Goal: Task Accomplishment & Management: Use online tool/utility

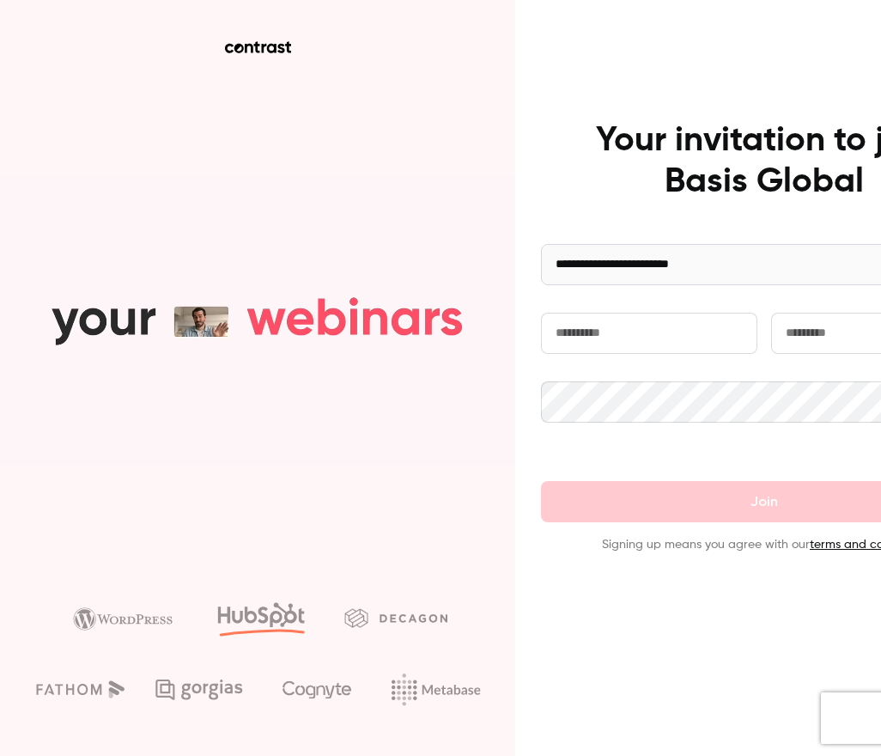
click at [617, 340] on input "text" at bounding box center [649, 333] width 216 height 41
type input "****"
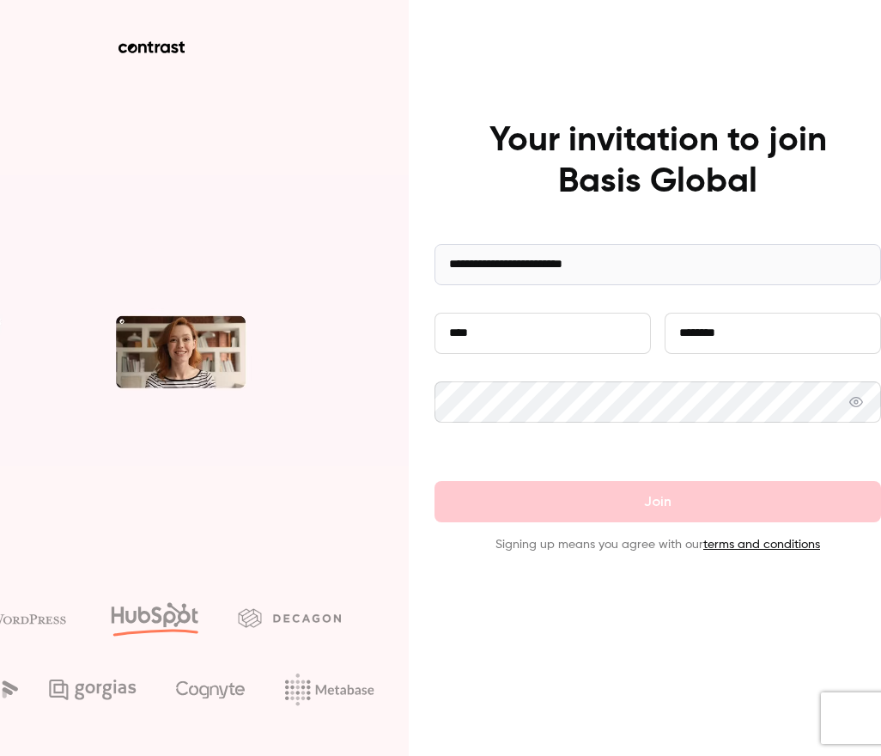
type input "********"
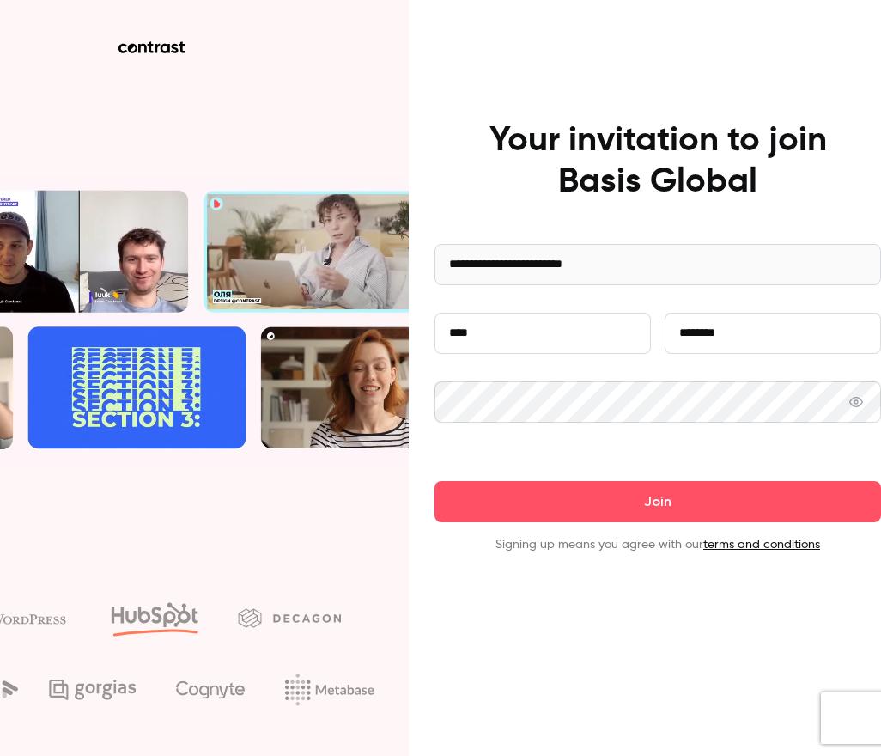
click at [434, 481] on button "Join" at bounding box center [657, 501] width 446 height 41
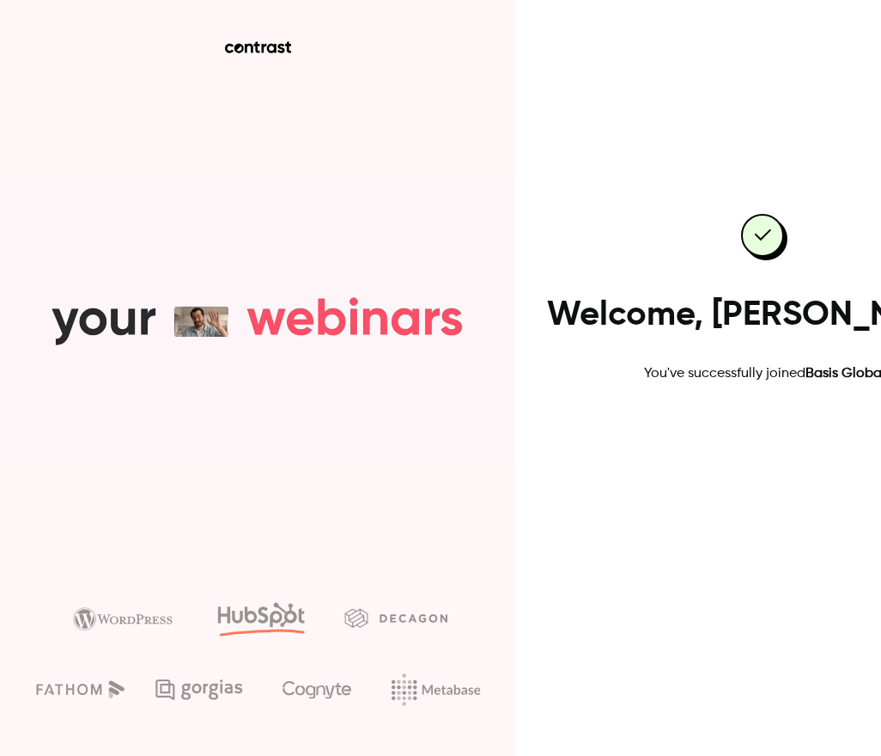
click at [617, 441] on link "Go to dashboard" at bounding box center [764, 438] width 146 height 41
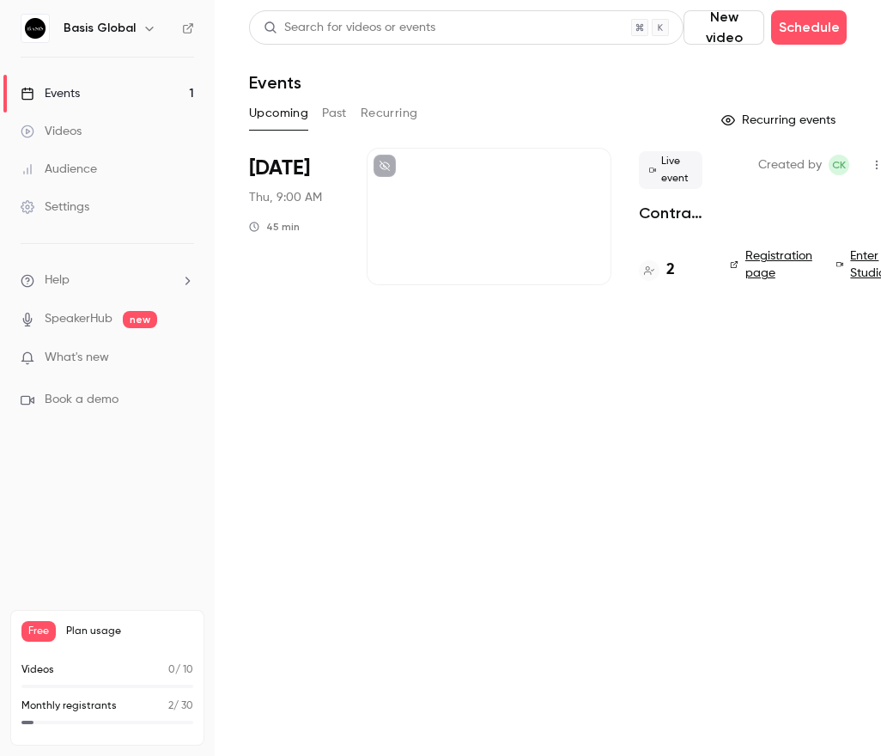
click at [496, 239] on div at bounding box center [489, 216] width 245 height 137
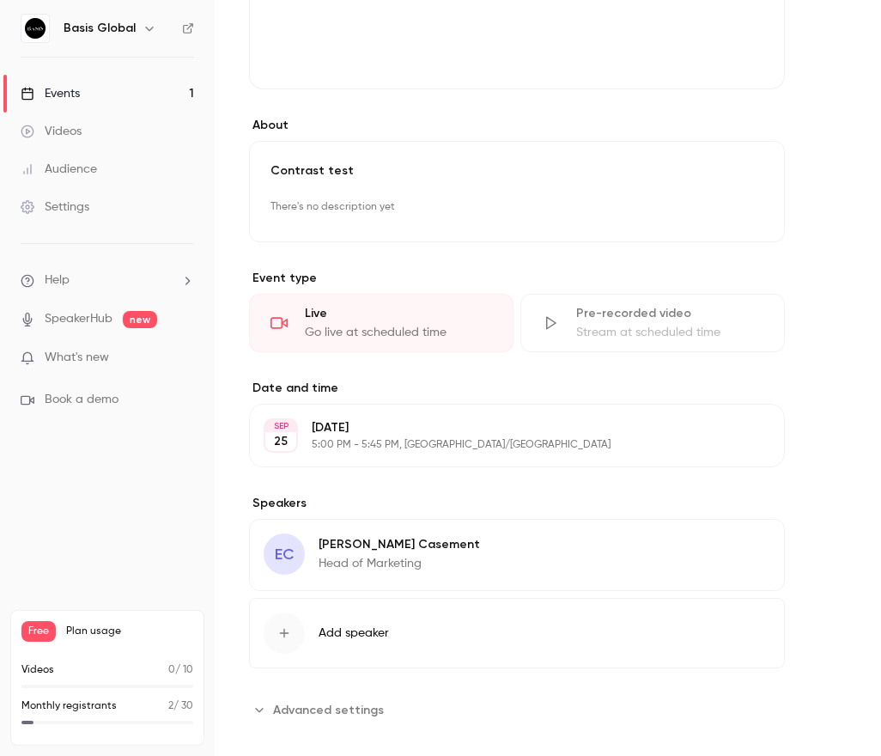
scroll to position [582, 0]
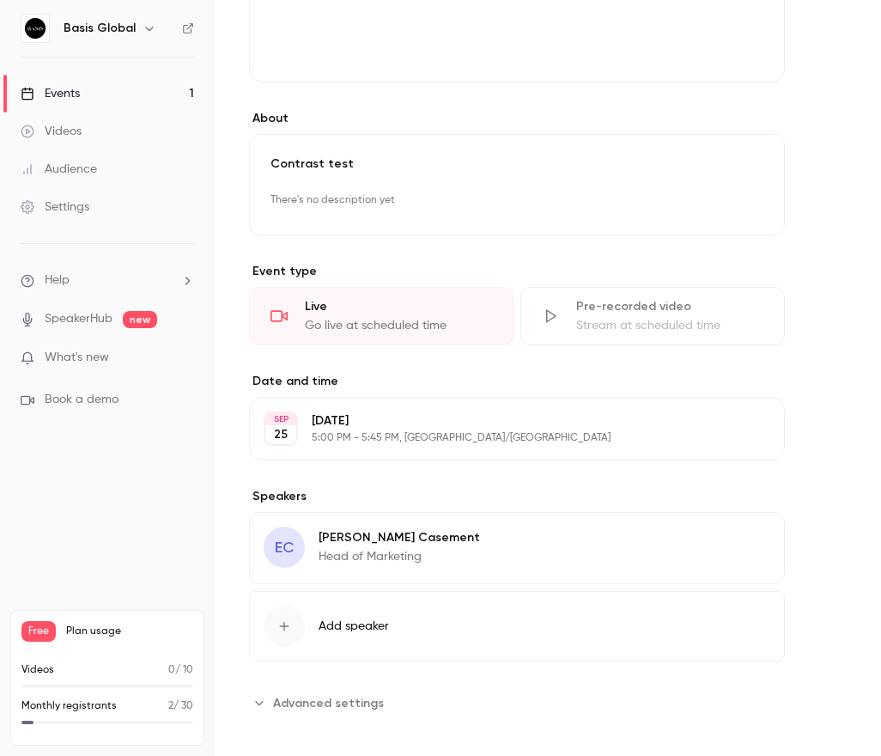
click at [344, 317] on div "Go live at scheduled time" at bounding box center [398, 325] width 187 height 17
click at [342, 298] on div "Live" at bounding box center [398, 306] width 187 height 17
click at [317, 298] on div "Live" at bounding box center [398, 306] width 187 height 17
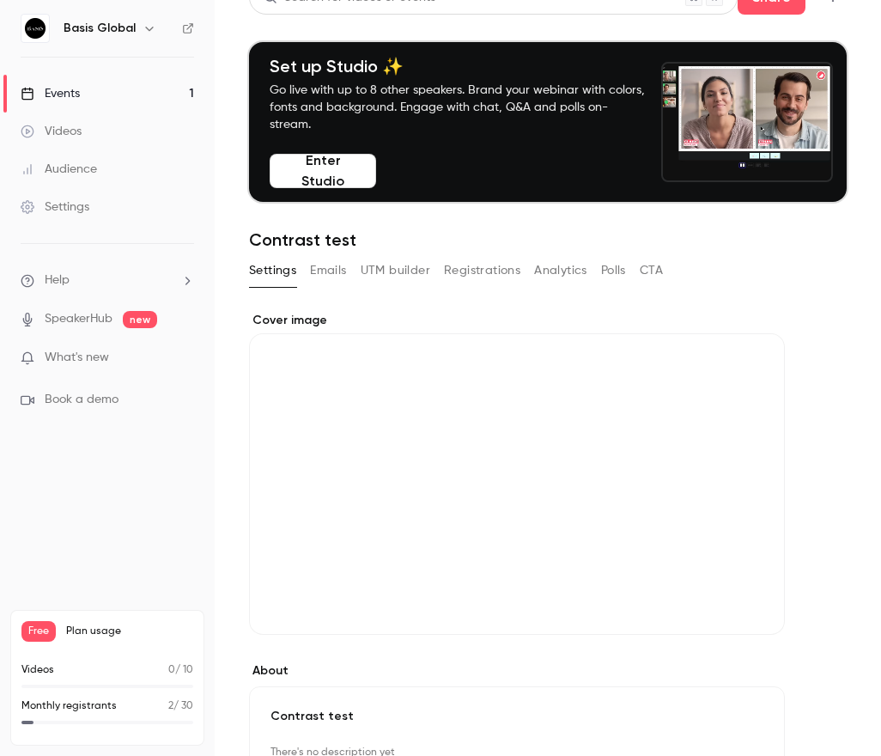
scroll to position [0, 0]
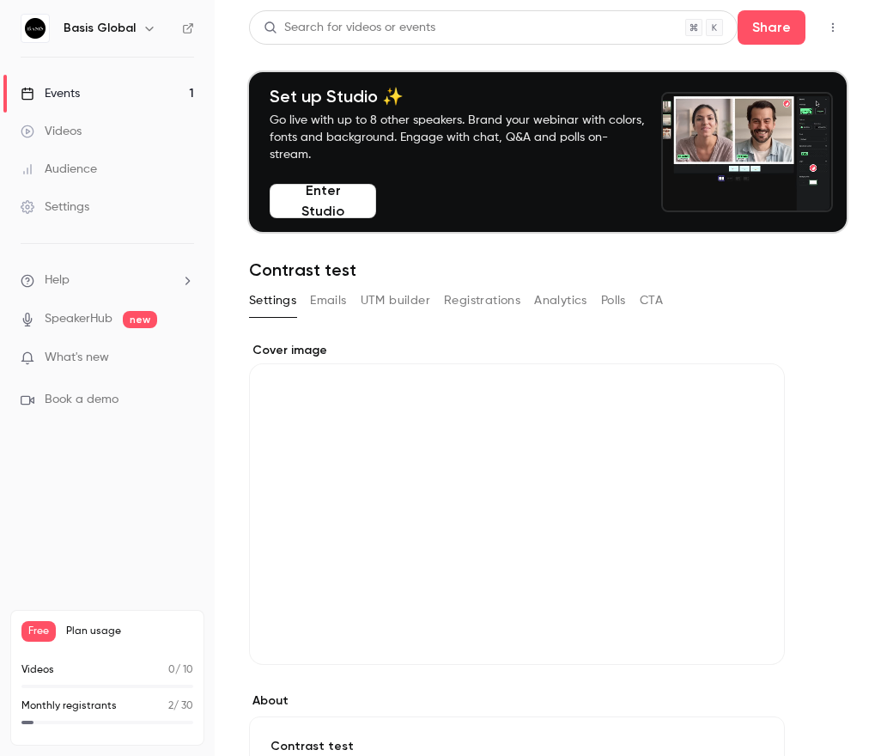
click at [322, 191] on button "Enter Studio" at bounding box center [323, 201] width 106 height 34
